Goal: Find specific page/section: Find specific page/section

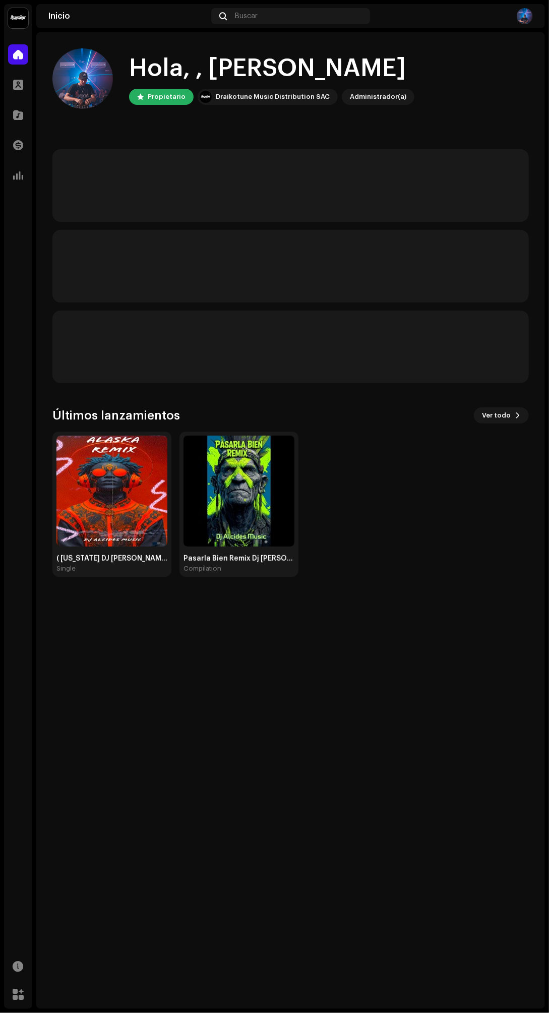
click at [133, 480] on img at bounding box center [111, 491] width 111 height 111
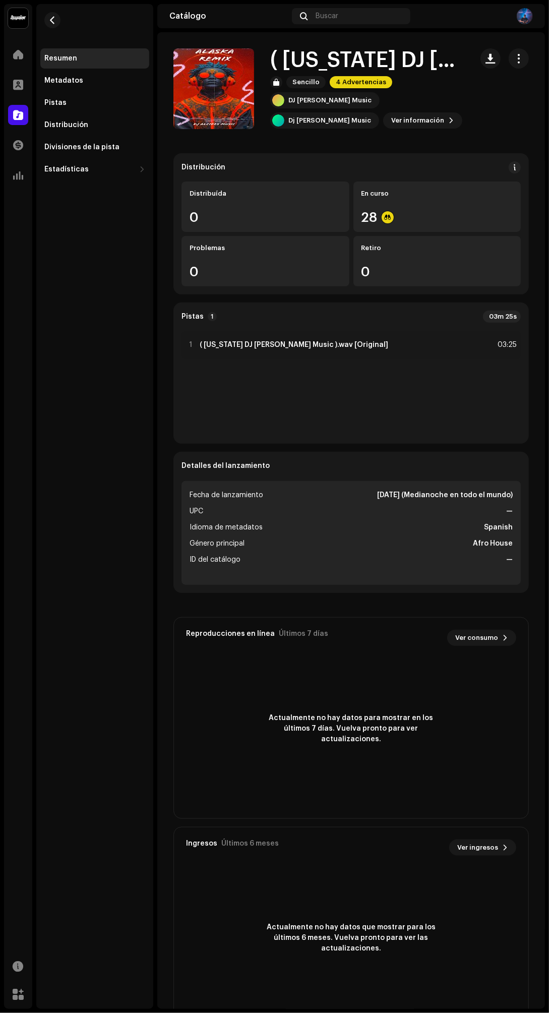
click at [18, 54] on span at bounding box center [18, 54] width 10 height 8
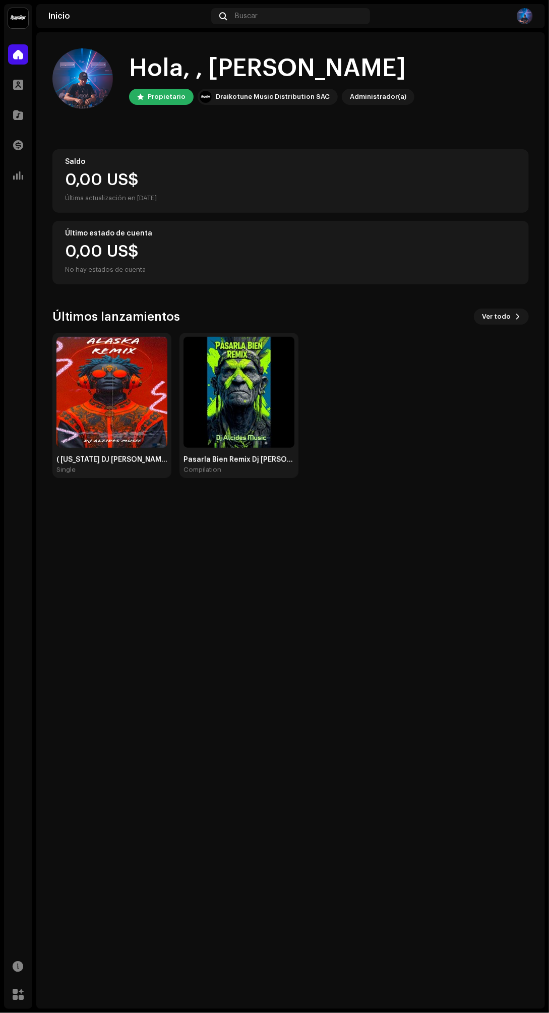
click at [244, 381] on img at bounding box center [239, 392] width 111 height 111
